Goal: Task Accomplishment & Management: Manage account settings

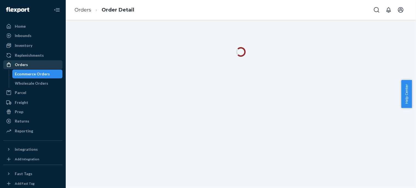
click at [45, 63] on div "Orders" at bounding box center [33, 65] width 58 height 8
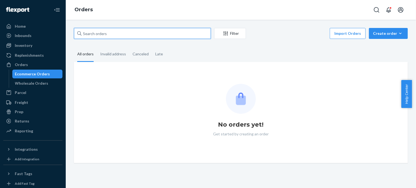
click at [143, 35] on input "text" at bounding box center [142, 33] width 137 height 11
paste input "255077607"
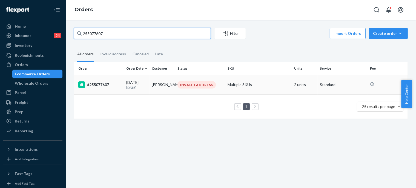
type input "255077607"
click at [119, 87] on div "#255077607" at bounding box center [100, 84] width 44 height 7
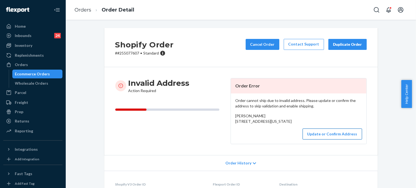
click at [319, 139] on button "Update or Confirm Address" at bounding box center [332, 133] width 59 height 11
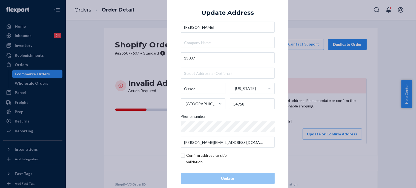
click at [199, 154] on input "checkbox" at bounding box center [213, 158] width 64 height 13
checkbox input "true"
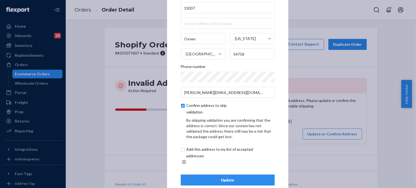
scroll to position [33, 0]
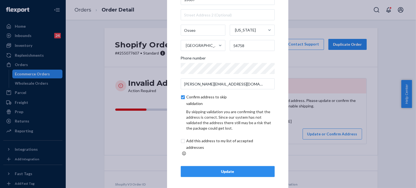
click at [228, 169] on div "Update" at bounding box center [227, 171] width 85 height 5
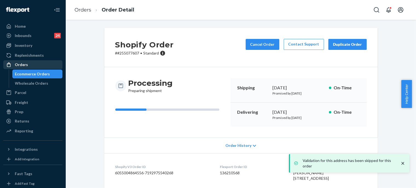
click at [31, 62] on div "Orders" at bounding box center [33, 65] width 58 height 8
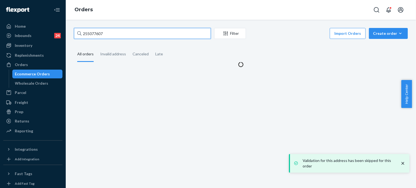
click at [124, 35] on input "255077607" at bounding box center [142, 33] width 137 height 11
paste input "14657"
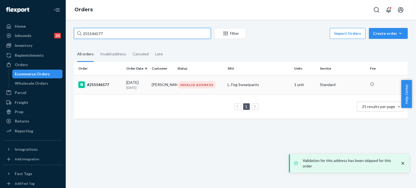
type input "255146577"
click at [120, 82] on div "#255146577" at bounding box center [100, 84] width 44 height 7
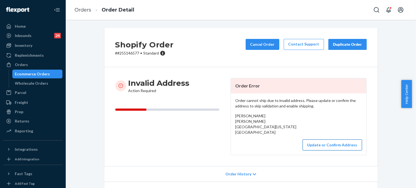
click at [324, 144] on button "Update or Confirm Address" at bounding box center [332, 144] width 59 height 11
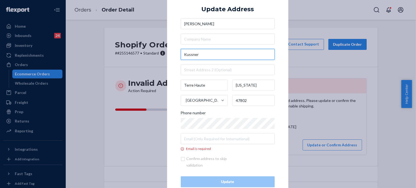
click at [220, 59] on input "Kussner" at bounding box center [228, 54] width 94 height 11
paste input "2907 kussner street Terre haute Indiana"
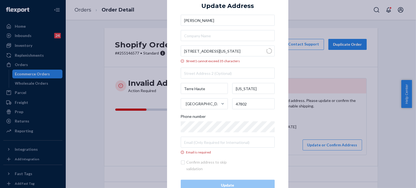
type input "2907 Kussner St"
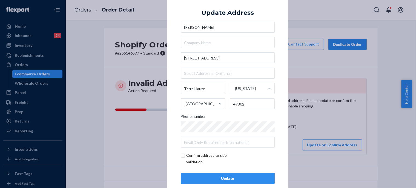
click at [240, 178] on div "Update" at bounding box center [227, 177] width 85 height 5
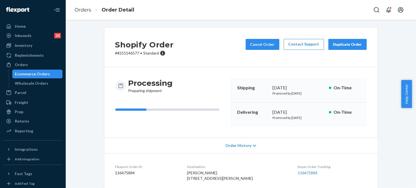
drag, startPoint x: 40, startPoint y: 65, endPoint x: 62, endPoint y: 57, distance: 23.8
click at [40, 65] on div "Orders" at bounding box center [33, 65] width 58 height 8
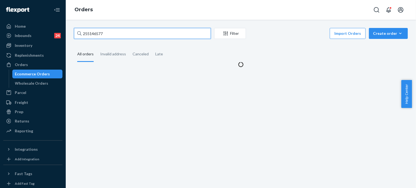
click at [120, 34] on input "255146577" at bounding box center [142, 33] width 137 height 11
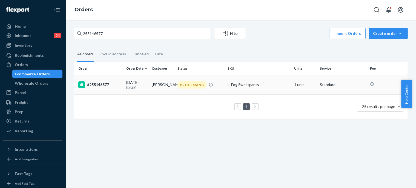
click at [149, 85] on td "Landen Sapp" at bounding box center [161, 84] width 25 height 19
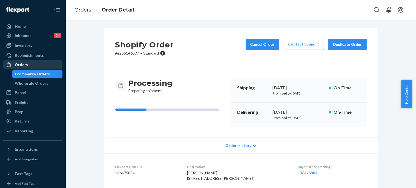
click at [38, 62] on div "Orders" at bounding box center [33, 65] width 58 height 8
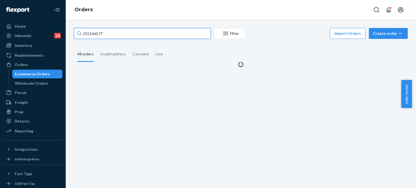
click at [113, 30] on input "255146577" at bounding box center [142, 33] width 137 height 11
paste input "2400"
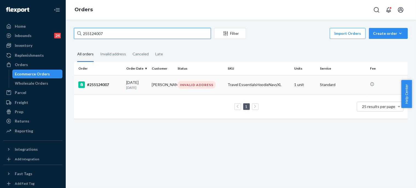
type input "255124007"
click at [115, 89] on td "#255124007" at bounding box center [99, 84] width 50 height 19
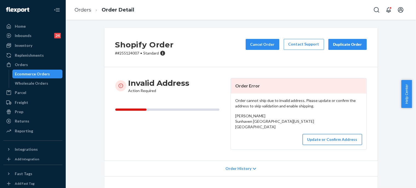
click at [328, 145] on button "Update or Confirm Address" at bounding box center [332, 139] width 59 height 11
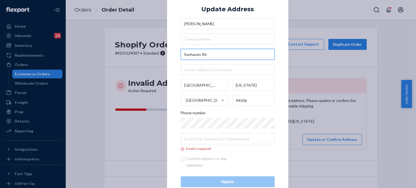
click at [230, 51] on input "Sunhaven Rd" at bounding box center [228, 54] width 94 height 11
paste input "118 Sunhaven Dr. Danville, Ca"
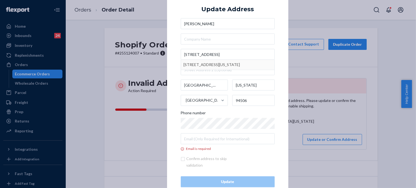
type input "118 Sunhaven Rd"
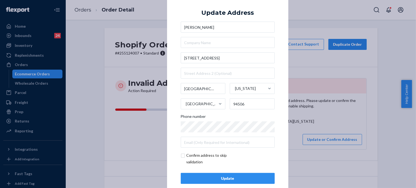
click at [227, 183] on button "Update" at bounding box center [228, 178] width 94 height 11
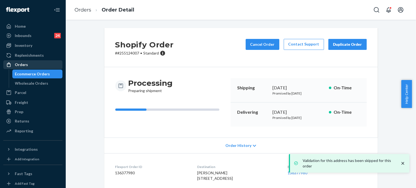
click at [42, 61] on div "Orders" at bounding box center [33, 65] width 58 height 8
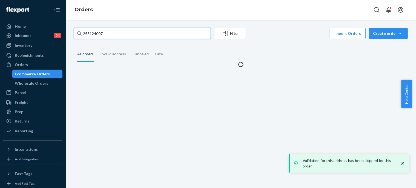
click at [93, 31] on input "255124007" at bounding box center [142, 33] width 137 height 11
paste input "923"
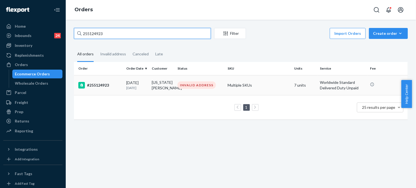
type input "255124923"
click at [146, 85] on div "09/08/2025 12 days ago" at bounding box center [136, 85] width 21 height 10
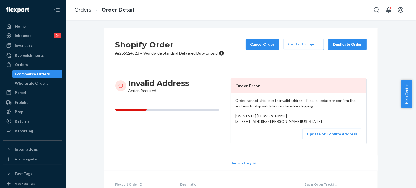
click at [35, 64] on div "Orders" at bounding box center [33, 65] width 58 height 8
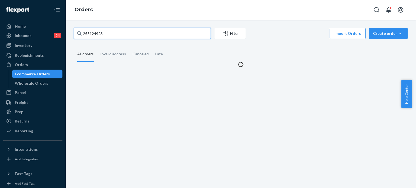
click at [146, 32] on input "255124923" at bounding box center [142, 33] width 137 height 11
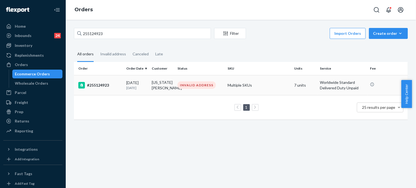
click at [160, 87] on td "Montana Kinney" at bounding box center [161, 85] width 25 height 20
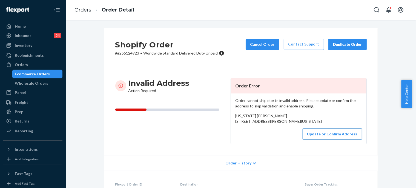
click at [309, 139] on button "Update or Confirm Address" at bounding box center [332, 133] width 59 height 11
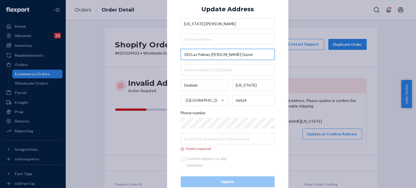
click at [237, 53] on input "320 Las Palmas Kayon Gunot" at bounding box center [228, 54] width 94 height 11
paste input "113 Chalan Gunot, 320 Mogfog, GU 96929"
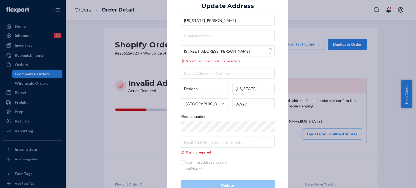
type input "Chalan Gunot"
type input "Yigo"
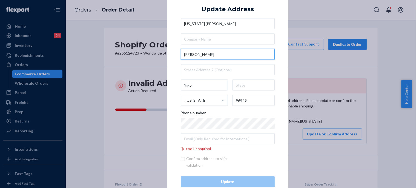
click at [182, 54] on input "Chalan Gunot" at bounding box center [228, 54] width 94 height 11
paste input "113"
type input "113 Chalan Gunot"
click at [278, 36] on div "× Update Address Montana Kinney 113 Chalan Gunot Yigo Guam 96929 Phone number E…" at bounding box center [227, 94] width 121 height 214
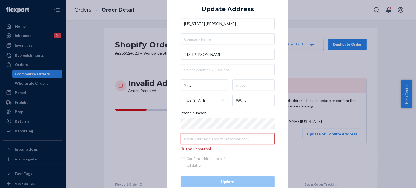
click at [218, 142] on input "Email is required" at bounding box center [228, 138] width 94 height 11
paste input "mrkinney14@gmail.com"
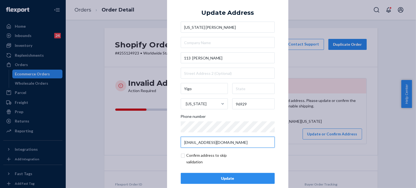
type input "mrkinney14@gmail.com"
click at [204, 160] on input "checkbox" at bounding box center [213, 158] width 64 height 13
checkbox input "true"
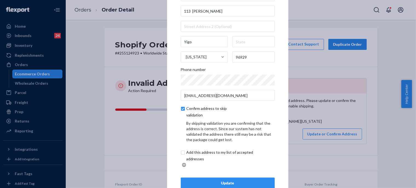
scroll to position [33, 0]
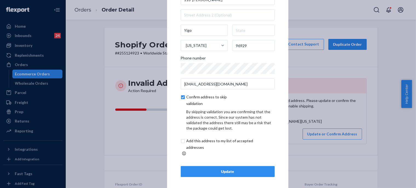
click at [210, 166] on button "Update" at bounding box center [228, 171] width 94 height 11
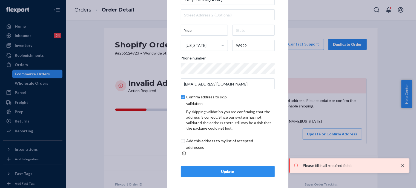
click at [207, 169] on div "Update" at bounding box center [227, 171] width 85 height 5
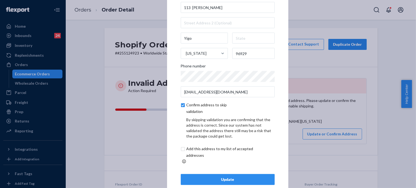
scroll to position [0, 0]
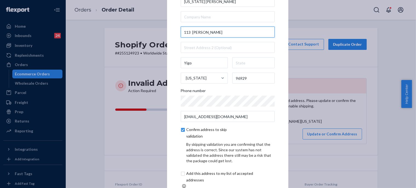
click at [219, 33] on input "113 Chalan Gunot" at bounding box center [228, 32] width 94 height 11
paste input "Chalan Gunot, 320 Mogfog, GU 96929"
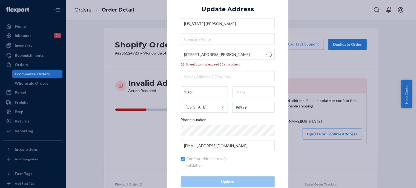
type input "Chalan Gunot"
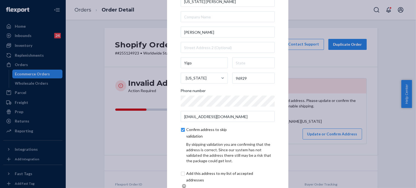
click at [120, 69] on div "× Update Address Montana Kinney Chalan Gunot Yigo Guam 96929 Phone number mrkin…" at bounding box center [208, 94] width 416 height 188
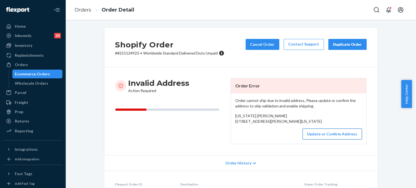
click at [322, 139] on button "Update or Confirm Address" at bounding box center [332, 133] width 59 height 11
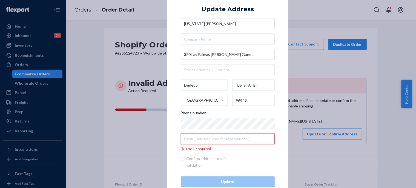
click at [212, 140] on input "Email is required" at bounding box center [228, 138] width 94 height 11
paste input "mrkinney14@gmail.com"
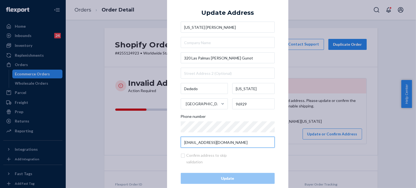
type input "mrkinney14@gmail.com"
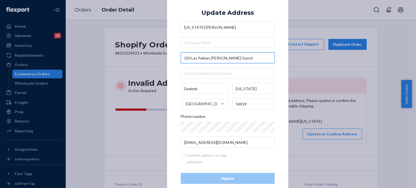
click at [233, 57] on input "320 Las Palmas Kayon Gunot" at bounding box center [228, 57] width 94 height 11
click at [216, 56] on input "320 Las Palmas Kayon Gunot" at bounding box center [228, 57] width 94 height 11
paste input "113 Chalan Gunot, 320 Mogfog"
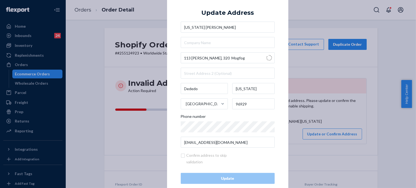
type input "Chalan Gunot"
type input "Mogfog"
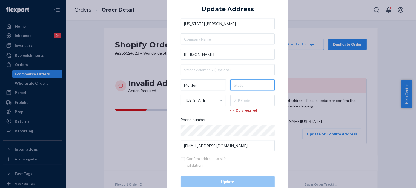
click at [244, 85] on input "text" at bounding box center [252, 85] width 44 height 11
type input "Guam"
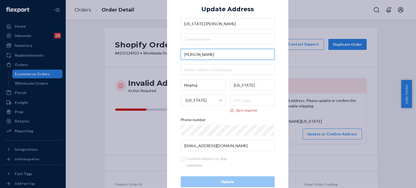
click at [183, 54] on input "Chalan Gunot" at bounding box center [228, 54] width 94 height 11
paste input "113"
type input "113 Chalan Gunot"
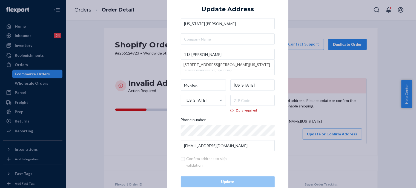
click at [280, 39] on div "× Update Address Montana Kinney 113 Chalan Gunot 113 Chalan Gunot, Mogfog, Guam…" at bounding box center [227, 94] width 121 height 214
click at [254, 105] on input "Zip is required" at bounding box center [252, 100] width 44 height 11
paste input "96929"
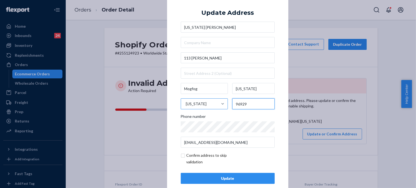
type input "96929"
click at [203, 105] on div "Guam" at bounding box center [199, 104] width 37 height 16
click at [186, 105] on input "Guam" at bounding box center [185, 103] width 1 height 11
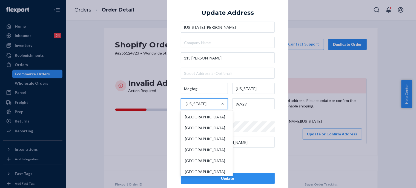
click at [203, 105] on div "Guam" at bounding box center [199, 104] width 37 height 16
click at [186, 105] on input "option Guam focused, 91 of 249. 249 results available. Use Up and Down to choos…" at bounding box center [185, 103] width 1 height 11
click at [187, 102] on div "Guam" at bounding box center [196, 103] width 21 height 5
click at [186, 102] on input "option Guam focused, 91 of 249. 249 results available. Use Up and Down to choos…" at bounding box center [185, 103] width 1 height 11
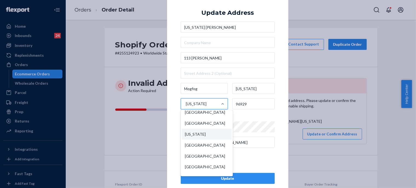
click at [278, 67] on div "× Update Address Montana Kinney 113 Chalan Gunot Mogfog Guam option Guam focuse…" at bounding box center [227, 93] width 121 height 207
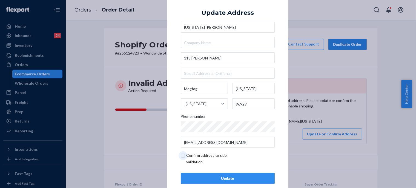
click at [201, 160] on input "checkbox" at bounding box center [213, 158] width 64 height 13
checkbox input "true"
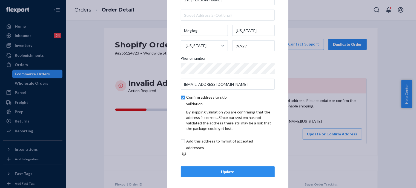
scroll to position [33, 0]
click at [227, 169] on div "Update" at bounding box center [227, 171] width 85 height 5
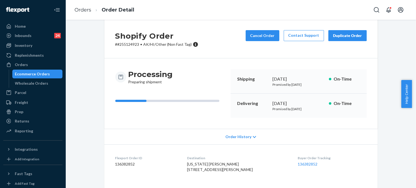
scroll to position [9, 0]
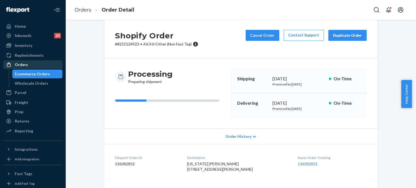
click at [28, 65] on div "Orders" at bounding box center [33, 65] width 58 height 8
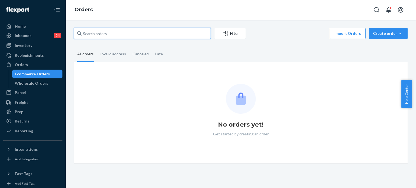
click at [141, 32] on input "text" at bounding box center [142, 33] width 137 height 11
paste input "255108049"
type input "255108049"
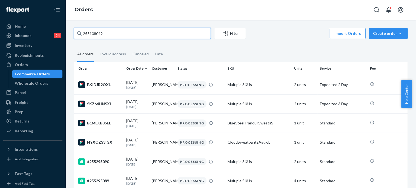
click at [141, 31] on input "255108049" at bounding box center [142, 33] width 137 height 11
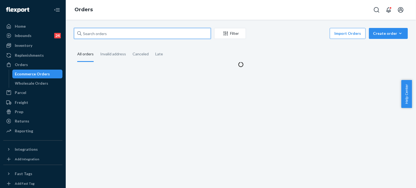
paste input "255108049"
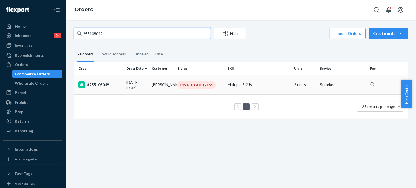
type input "255108049"
click at [124, 82] on td "09/07/2025 13 days ago" at bounding box center [136, 84] width 25 height 19
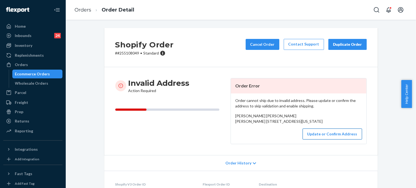
click at [311, 139] on button "Update or Confirm Address" at bounding box center [332, 133] width 59 height 11
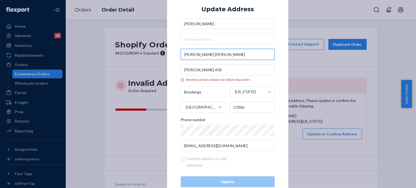
click at [223, 57] on input "Mathews Hall" at bounding box center [228, 54] width 94 height 11
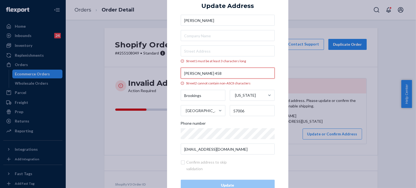
click at [218, 71] on input "Mathew’s 458" at bounding box center [228, 73] width 94 height 11
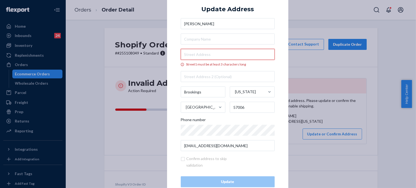
click at [225, 55] on input "Street1 must be at least 3 characters long" at bounding box center [228, 54] width 94 height 11
paste input "SDSU Mathews Hall 458 Brookings, SD"
type input "1416 Student Union Ln"
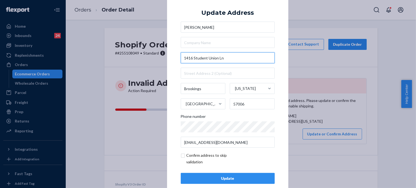
click at [227, 61] on input "1416 Student Union Ln" at bounding box center [228, 57] width 94 height 11
click at [228, 54] on input "1416 Student Union Ln" at bounding box center [228, 57] width 94 height 11
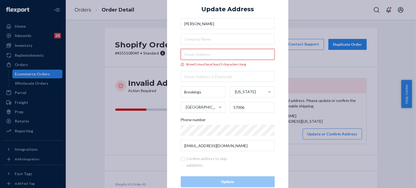
paste input "SDSU Mathews Hall 458 Brookings, SD"
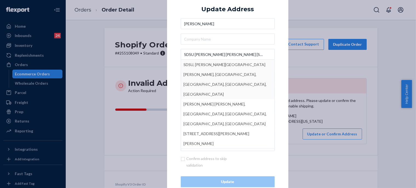
type input "1416 Student Union Ln"
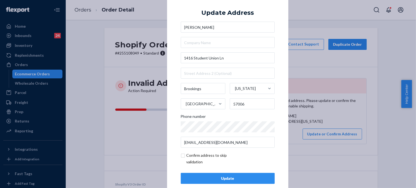
click at [233, 179] on div "Update" at bounding box center [227, 177] width 85 height 5
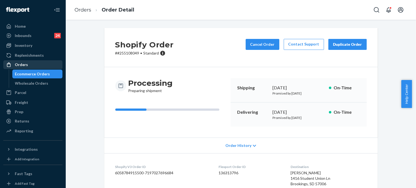
click at [36, 63] on div "Orders" at bounding box center [33, 65] width 58 height 8
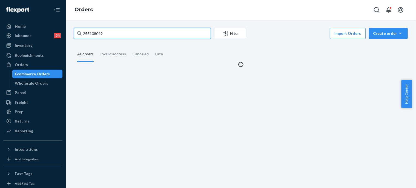
click at [97, 35] on input "255108049" at bounding box center [142, 33] width 137 height 11
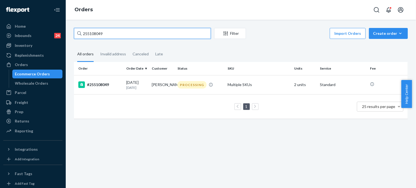
paste input "4974062"
type input "254974062"
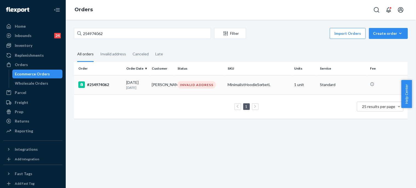
click at [108, 86] on div "#254974062" at bounding box center [100, 84] width 44 height 7
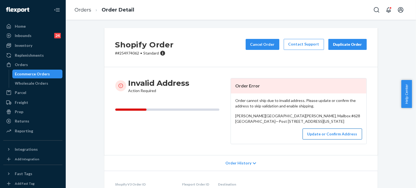
click at [330, 139] on button "Update or Confirm Address" at bounding box center [332, 133] width 59 height 11
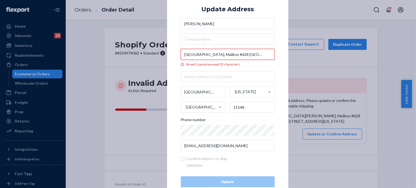
drag, startPoint x: 201, startPoint y: 54, endPoint x: 223, endPoint y: 53, distance: 22.5
click at [223, 53] on input "Kings Hall, Mailbox #628 Long Island University—Post 720 Northern Blvd" at bounding box center [228, 54] width 94 height 11
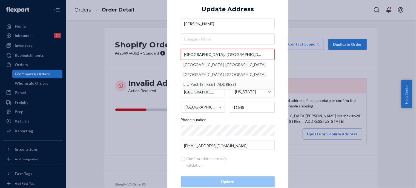
type input "Kings Hall, Long Island University—Post 720 Northern Blvd"
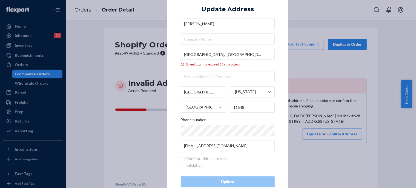
click at [281, 87] on div "× Update Address Hartley Ferro Kings Hall, Long Island University—Post 720 Nort…" at bounding box center [227, 94] width 121 height 214
click at [220, 77] on input "text" at bounding box center [228, 76] width 94 height 11
paste input "Mailbox #628"
type input "Mailbox #628"
click at [284, 65] on div "× Update Address Hartley Ferro Kings Hall, Long Island University—Post 720 Nort…" at bounding box center [227, 94] width 121 height 214
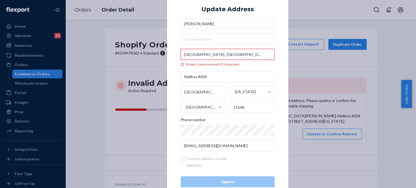
scroll to position [0, 20]
drag, startPoint x: 240, startPoint y: 53, endPoint x: 275, endPoint y: 56, distance: 35.2
click at [275, 56] on div "× Update Address Hartley Ferro Kings Hall, Long Island University—Post 720 Nort…" at bounding box center [227, 94] width 121 height 214
